Goal: Information Seeking & Learning: Learn about a topic

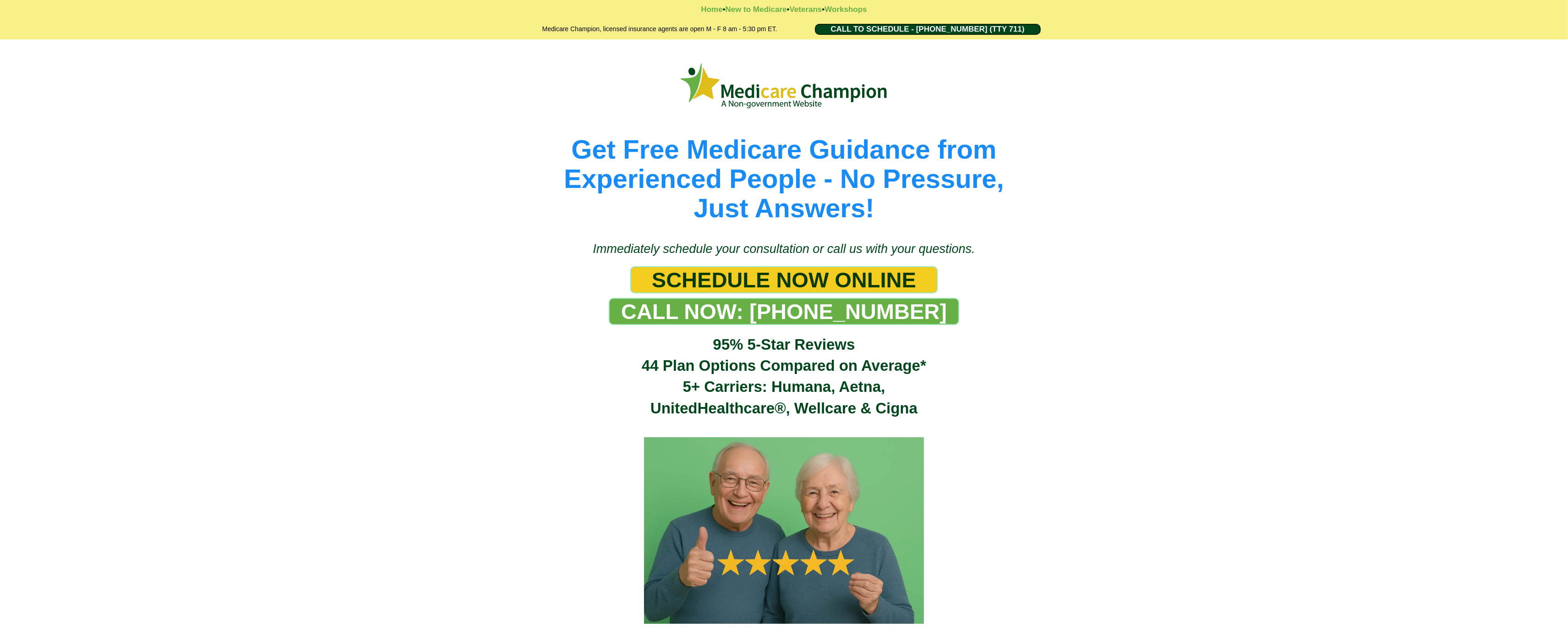
click at [52, 85] on div "Get Free Medicare Guidance from Experienced People - No Pressure, Just Answers!" at bounding box center [784, 136] width 1568 height 192
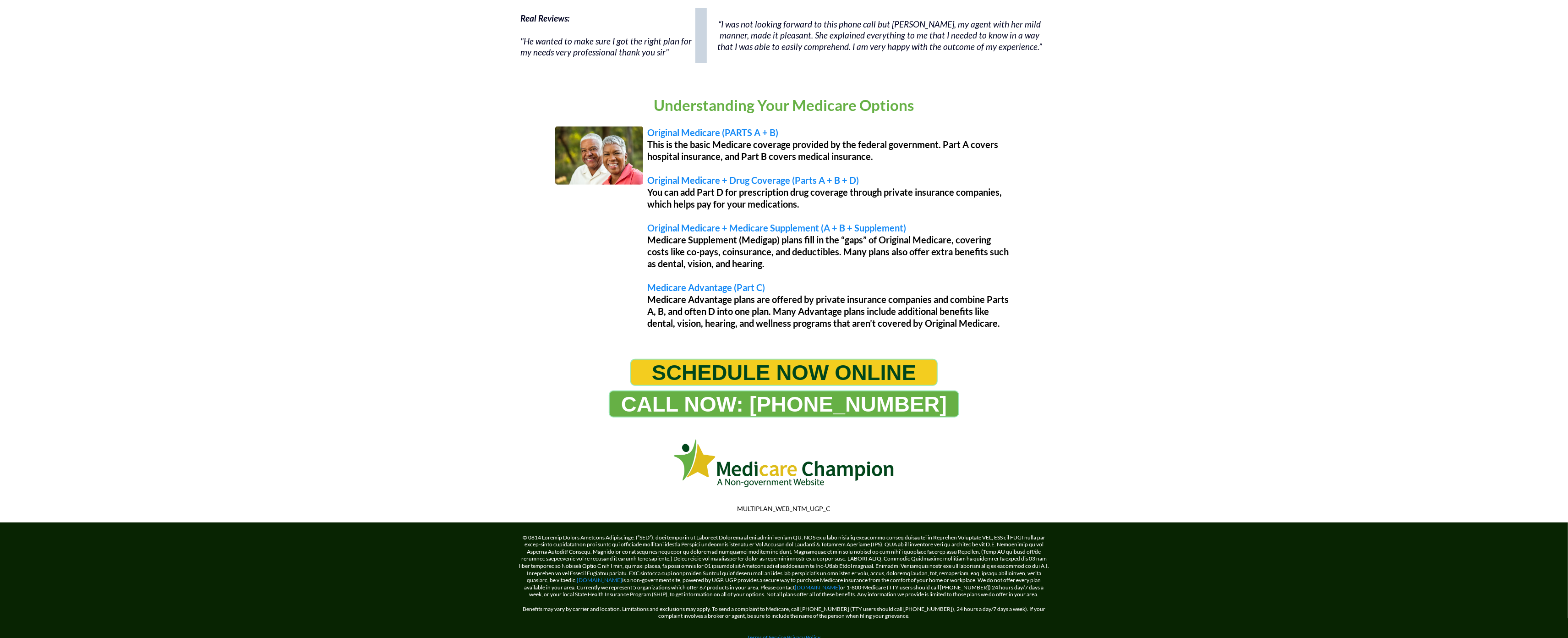
scroll to position [692, 0]
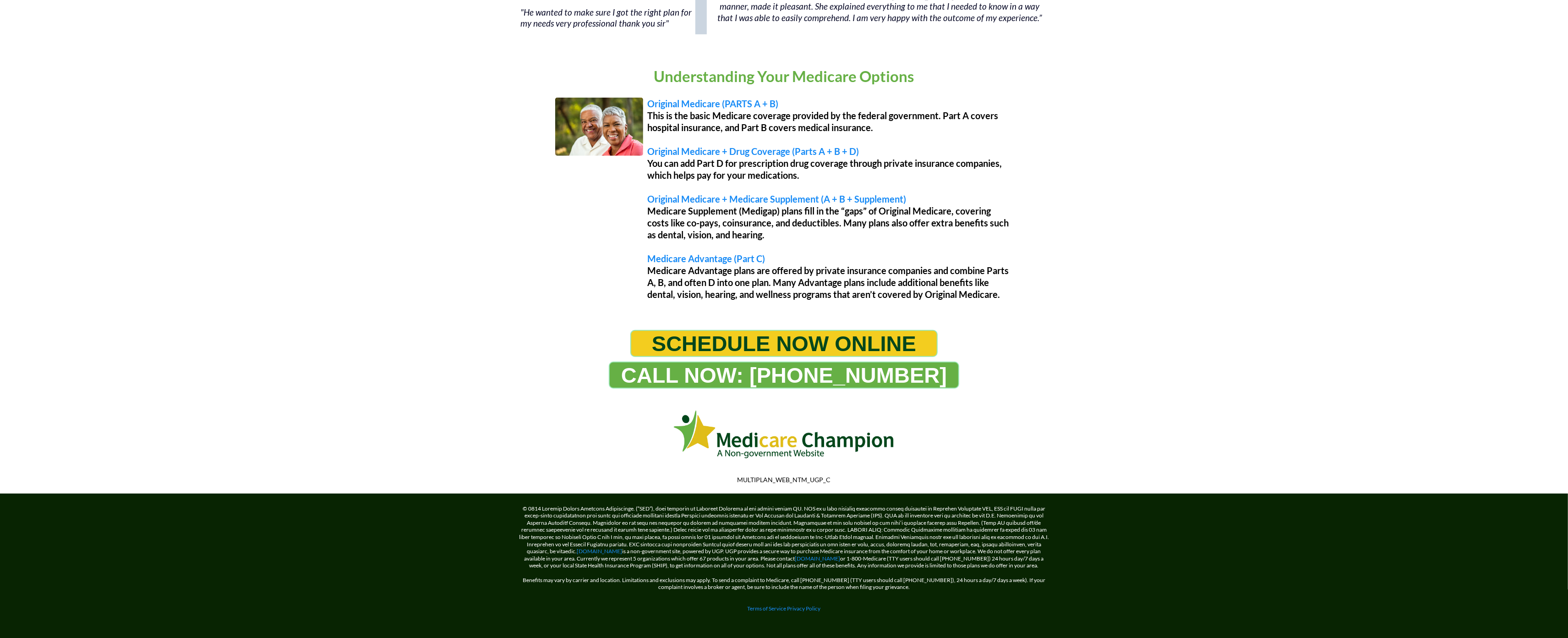
click at [52, 85] on div "Understanding Your Medicare Options Original Medicare (PARTS A + B) This is the…" at bounding box center [784, 184] width 1568 height 273
click at [55, 53] on div "Understanding Your Medicare Options Original Medicare (PARTS A + B) This is the…" at bounding box center [784, 184] width 1568 height 273
click at [86, 80] on div "Understanding Your Medicare Options Original Medicare (PARTS A + B) This is the…" at bounding box center [784, 184] width 1568 height 273
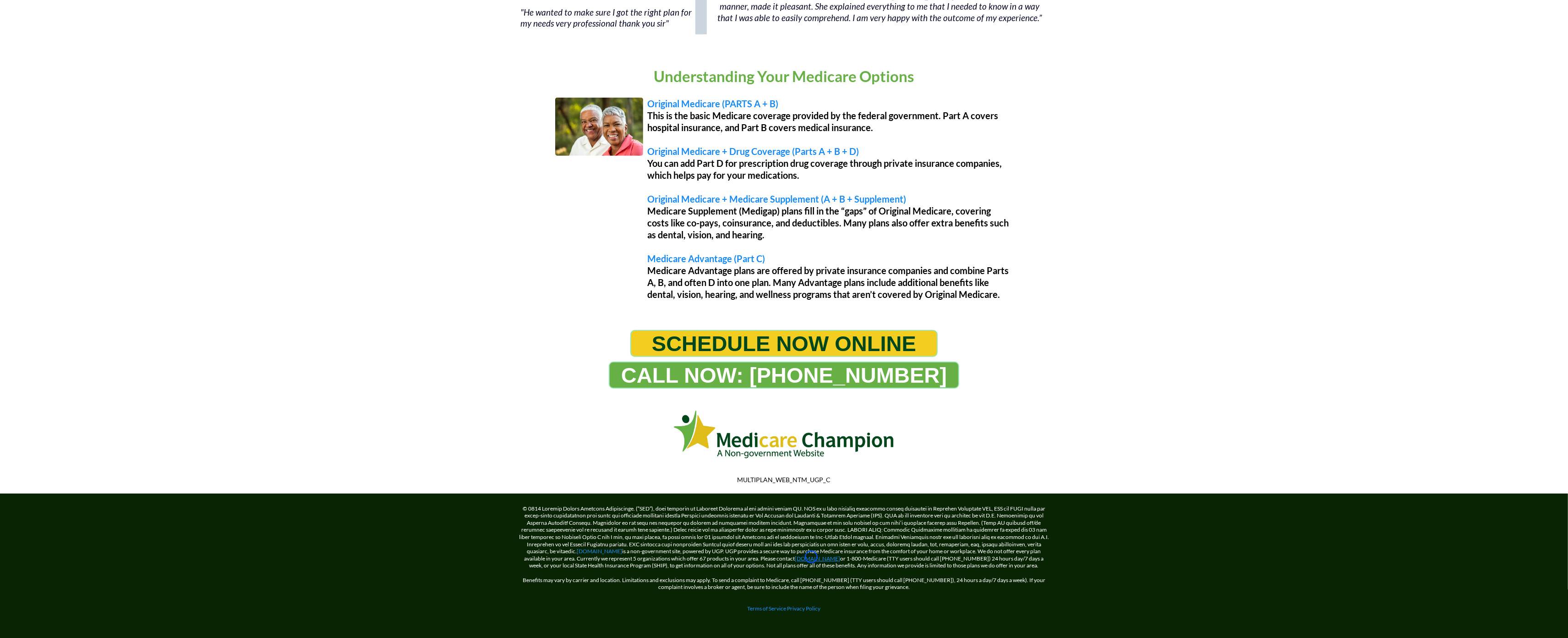
click at [811, 556] on link "[DOMAIN_NAME]" at bounding box center [817, 558] width 46 height 7
click at [577, 552] on link "[DOMAIN_NAME]" at bounding box center [600, 550] width 46 height 7
click at [597, 547] on link "[DOMAIN_NAME]" at bounding box center [600, 550] width 46 height 7
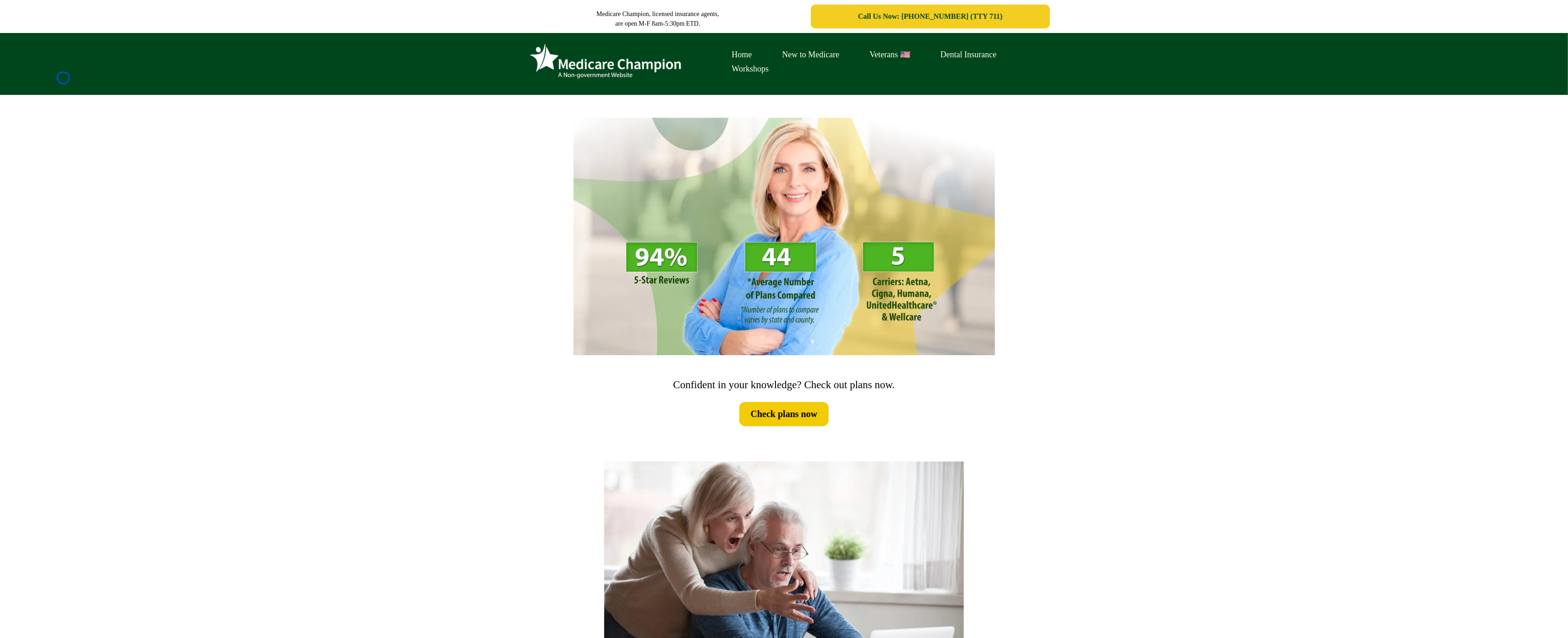
click at [63, 78] on div "Home New to Medicare Veterans 🇺🇸 Dental Insurance Workshops" at bounding box center [784, 64] width 1568 height 62
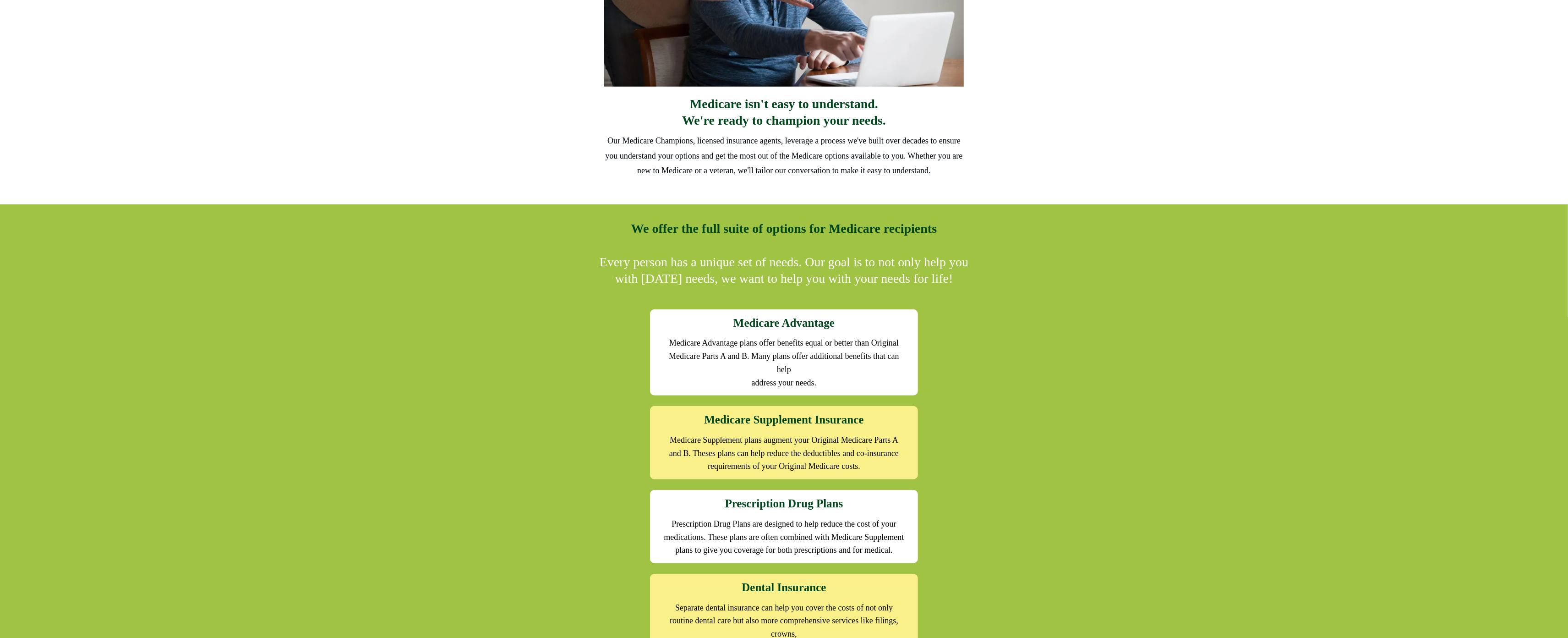
scroll to position [645, 0]
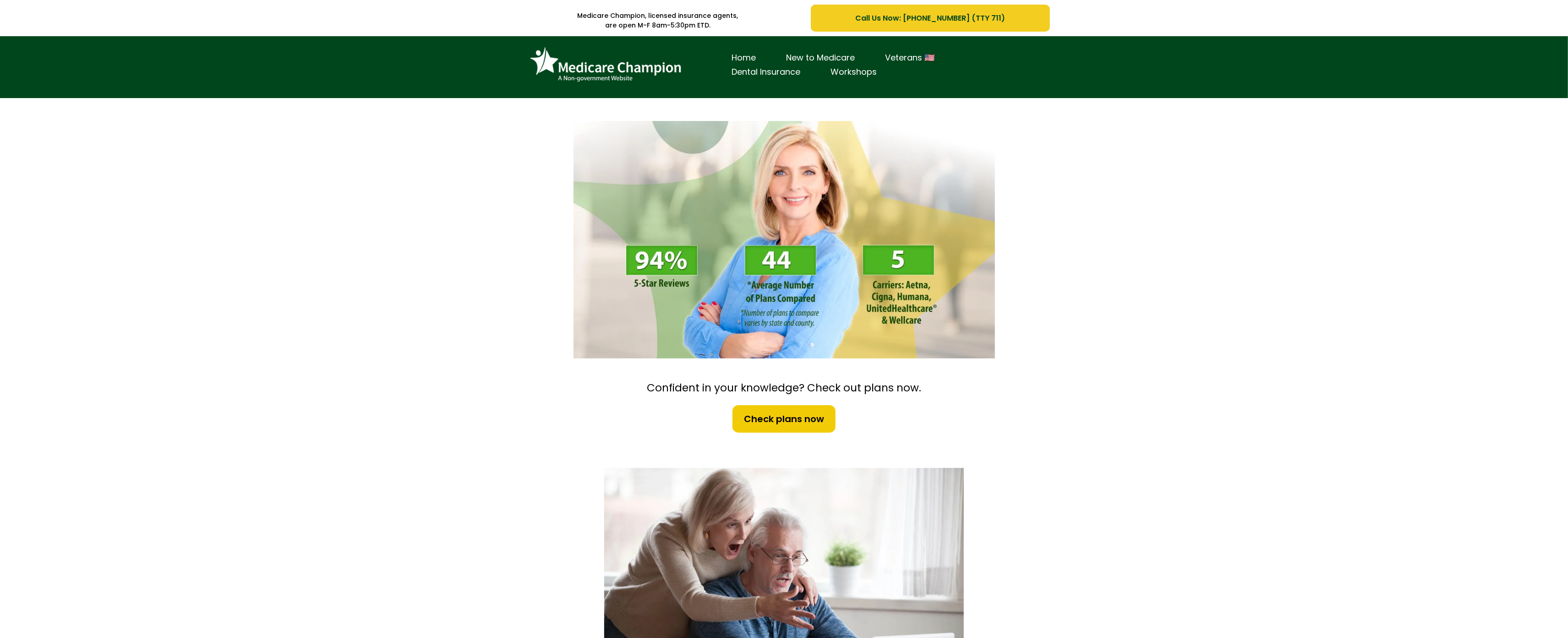
click at [90, 54] on div "Home New to Medicare Veterans 🇺🇸 Dental Insurance Workshops" at bounding box center [784, 67] width 1568 height 62
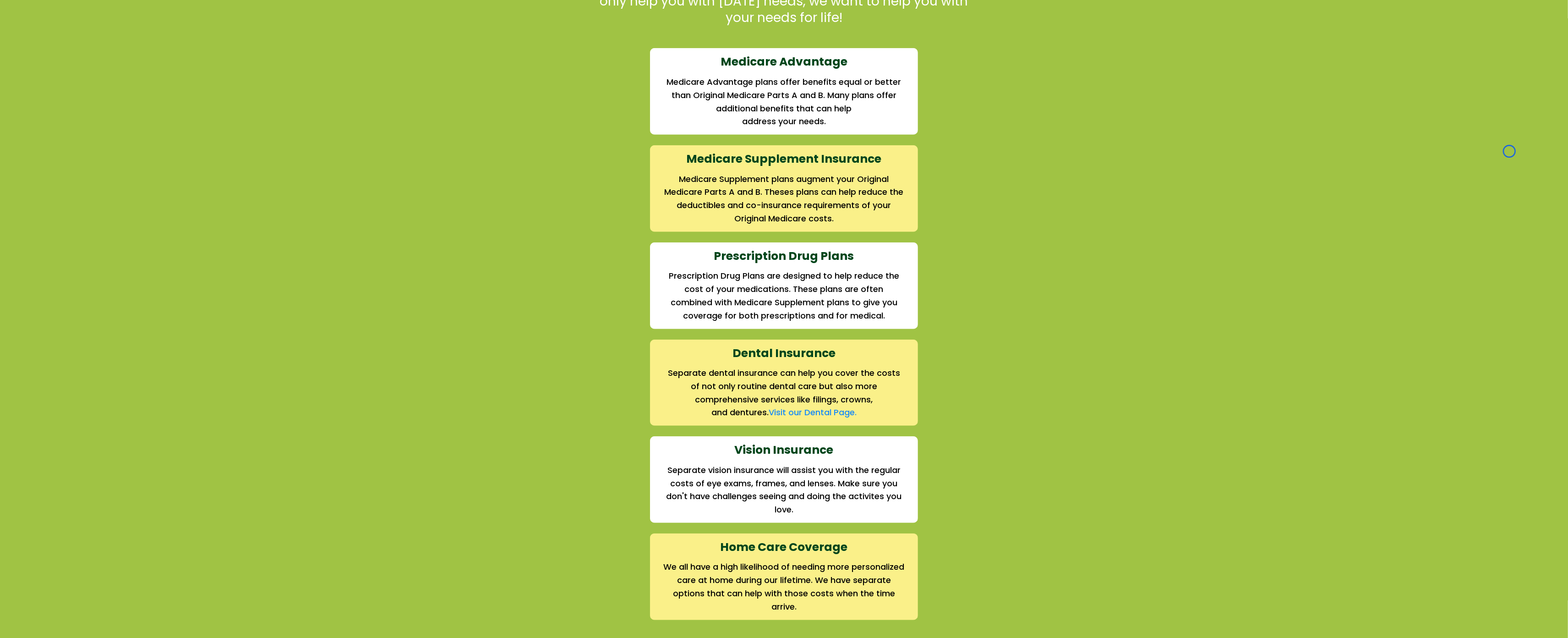
scroll to position [945, 0]
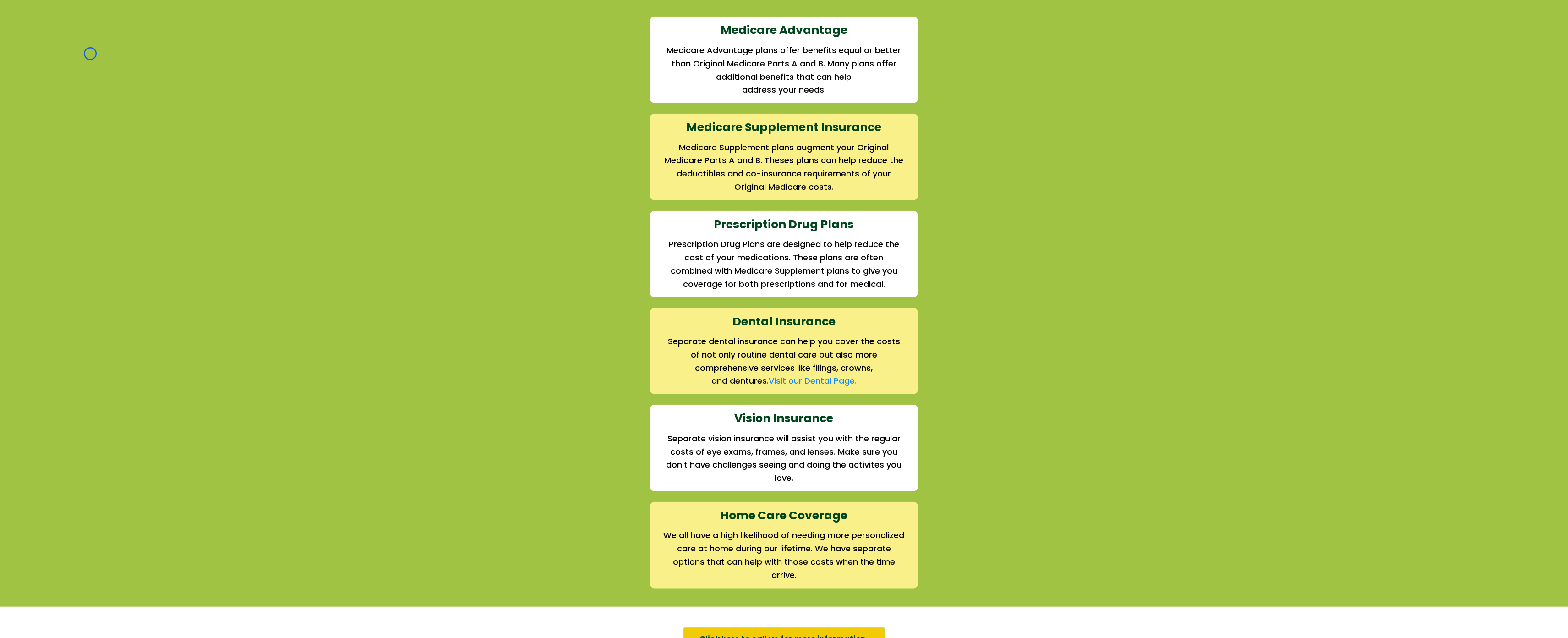
click at [90, 54] on div "We offer the full suite of options for Medicare recipients Every person has a u…" at bounding box center [784, 251] width 1568 height 711
